Goal: Check status: Check status

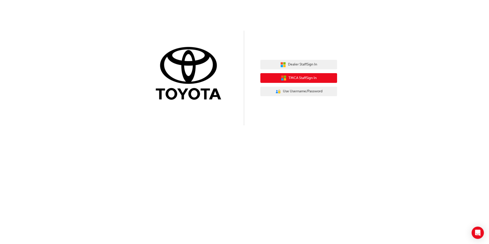
click at [283, 76] on icon "button" at bounding box center [284, 78] width 6 height 6
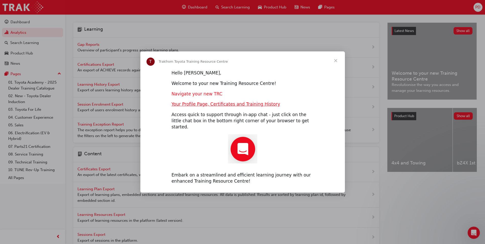
click at [208, 96] on link "Navigate your new TRC" at bounding box center [197, 93] width 51 height 5
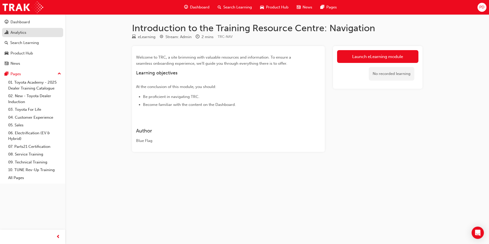
click at [30, 33] on div "Analytics" at bounding box center [33, 32] width 56 height 6
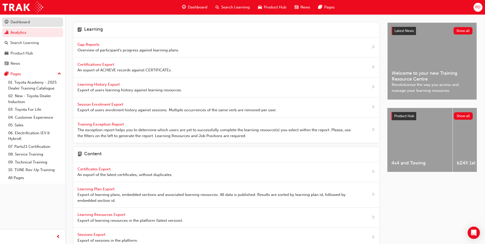
click at [23, 20] on div "Dashboard" at bounding box center [19, 22] width 19 height 6
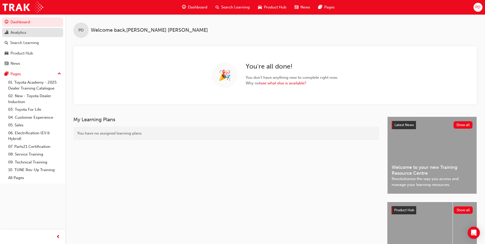
click at [22, 30] on div "Analytics" at bounding box center [18, 33] width 16 height 6
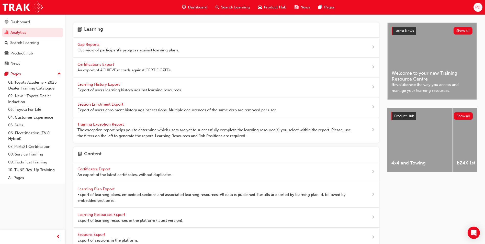
click at [85, 44] on span "Gap Reports" at bounding box center [88, 44] width 23 height 5
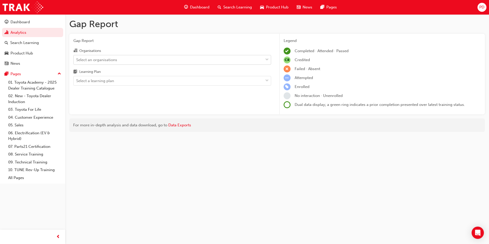
click at [167, 55] on div "Select an organisations" at bounding box center [168, 59] width 189 height 9
click at [77, 57] on input "Organisations Select an organisations" at bounding box center [76, 59] width 1 height 4
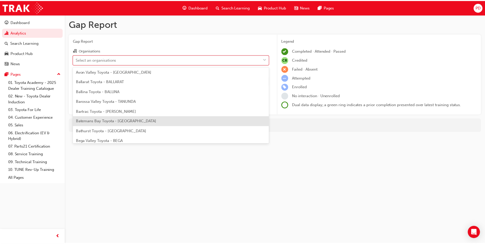
scroll to position [51, 0]
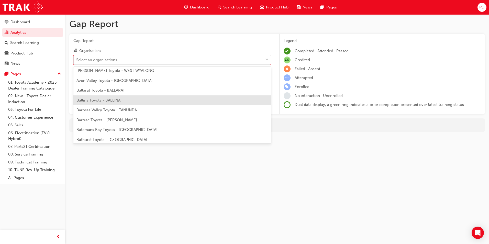
click at [114, 100] on span "Ballina Toyota - BALLINA" at bounding box center [98, 100] width 44 height 5
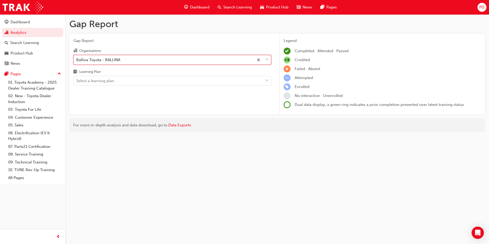
click at [83, 93] on div "Gap Report Organisations option Ballina Toyota - BALLINA, selected. 0 results a…" at bounding box center [172, 74] width 206 height 81
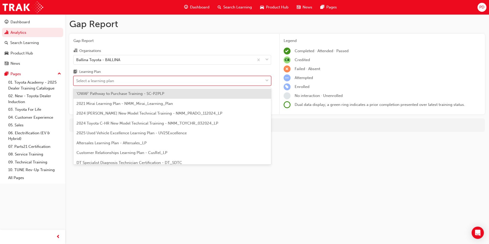
click at [131, 81] on div "Select a learning plan" at bounding box center [168, 80] width 189 height 9
click at [77, 81] on input "Learning Plan option 'OWAF' Pathway to Purchase Training - SC-P2PLP focused, 1 …" at bounding box center [76, 81] width 1 height 4
click at [156, 95] on span "'OWAF' Pathway to Purchase Training - SC-P2PLP" at bounding box center [120, 93] width 88 height 5
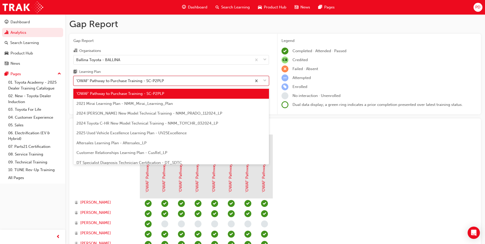
click at [205, 84] on div "'OWAF' Pathway to Purchase Training - SC-P2PLP" at bounding box center [163, 80] width 178 height 9
click at [77, 83] on input "Learning Plan option 'OWAF' Pathway to Purchase Training - SC-P2PLP, selected. …" at bounding box center [76, 81] width 1 height 4
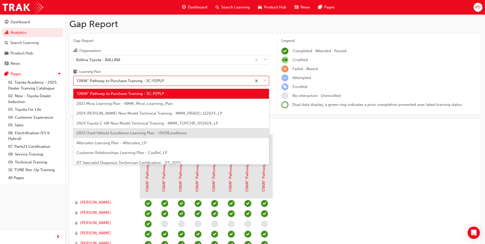
click at [202, 134] on div "2025 Used Vehicle Excellence Learning Plan - UV25Excellence" at bounding box center [171, 133] width 196 height 10
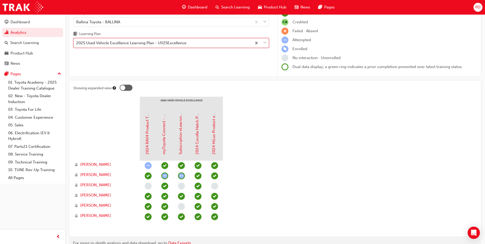
scroll to position [26, 0]
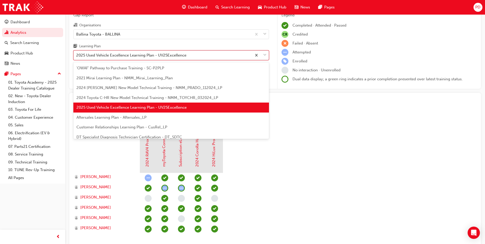
click at [187, 58] on div "2025 Used Vehicle Excellence Learning Plan - UV25Excellence" at bounding box center [163, 55] width 178 height 9
click at [77, 57] on input "Learning Plan option 2025 Used Vehicle Excellence Learning Plan - UV25Excellenc…" at bounding box center [76, 55] width 1 height 4
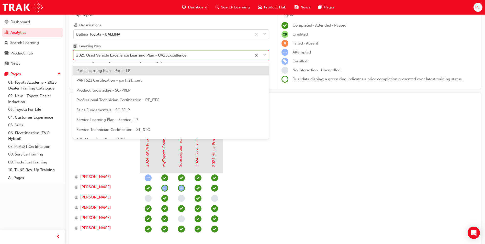
scroll to position [153, 0]
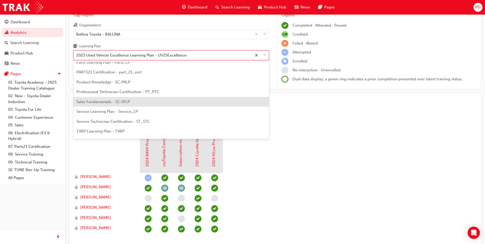
click at [166, 99] on div "Sales Fundamentals - SC-SFLP" at bounding box center [171, 102] width 196 height 10
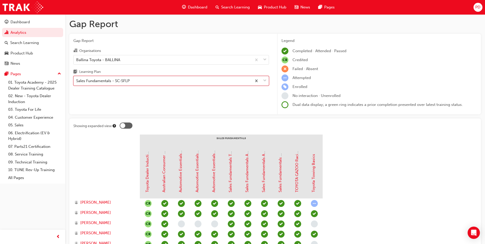
click at [478, 8] on span "PD" at bounding box center [477, 7] width 5 height 6
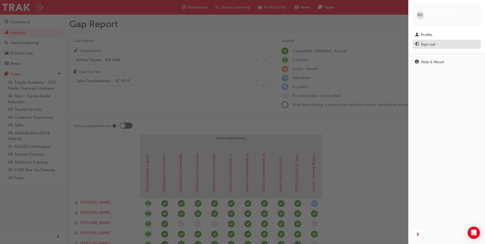
click at [430, 41] on div "Sign out" at bounding box center [428, 44] width 15 height 6
